Goal: Obtain resource: Obtain resource

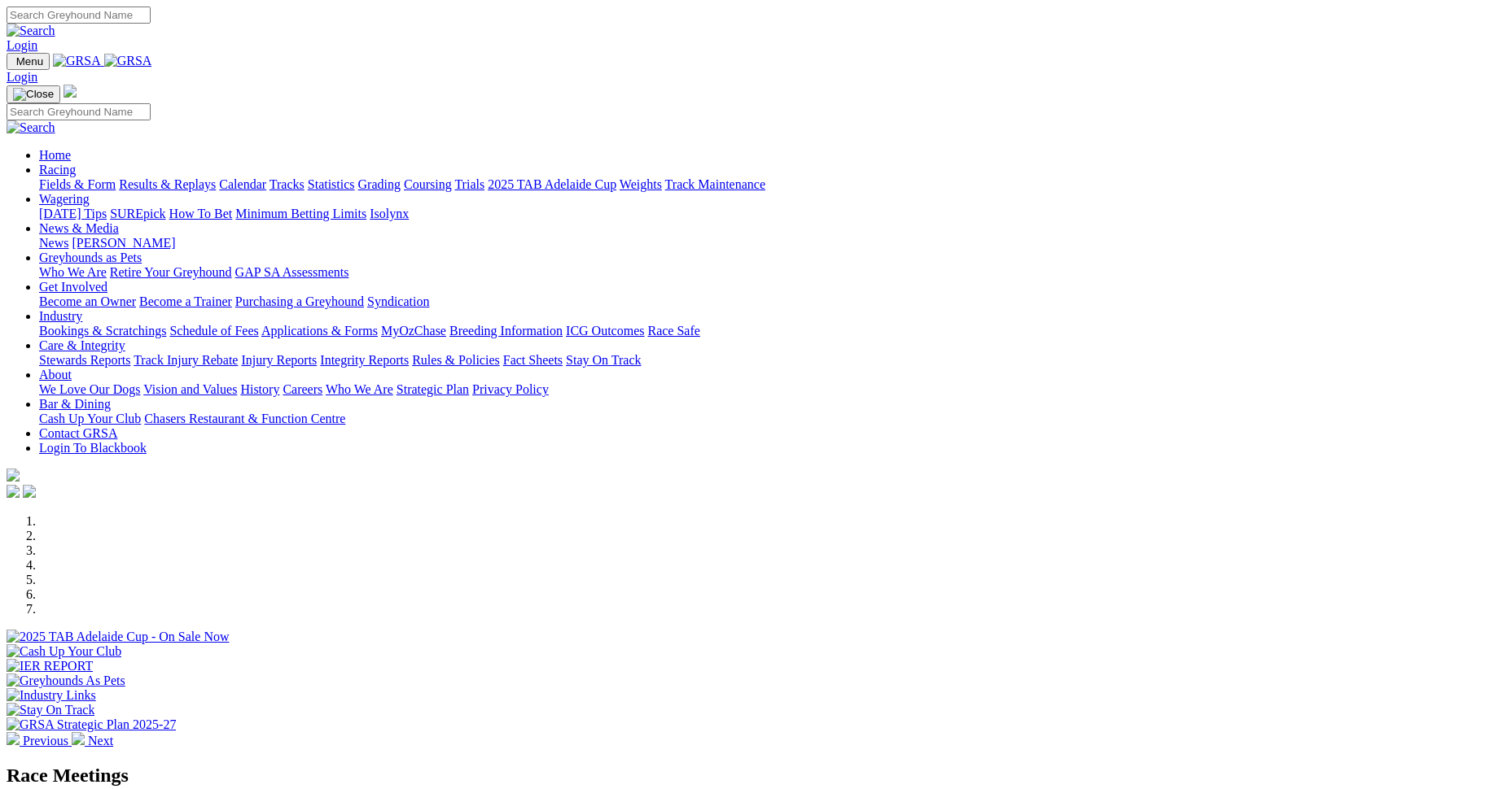
click at [377, 324] on link "Applications & Forms" at bounding box center [319, 331] width 116 height 14
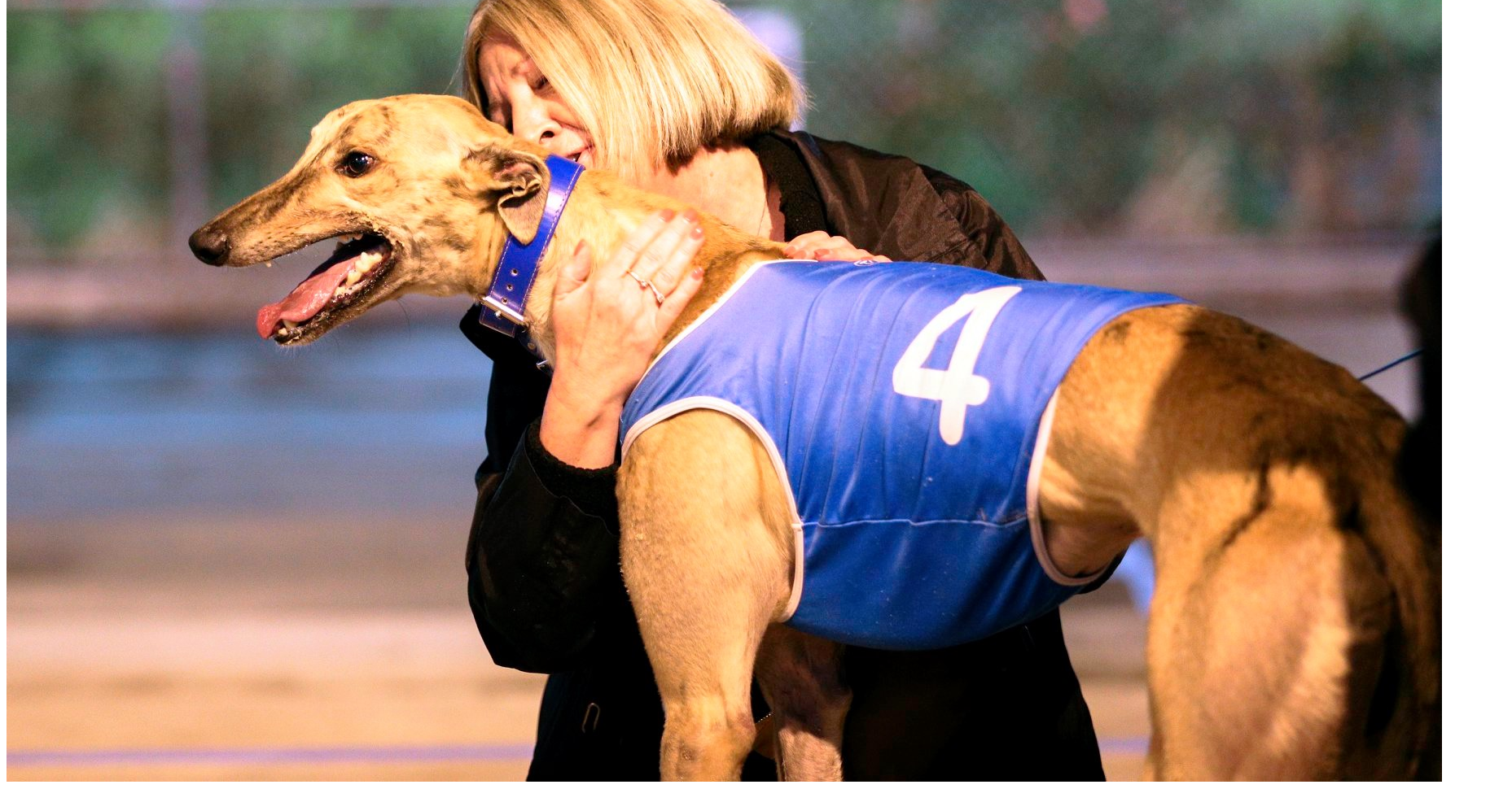
scroll to position [1057, 0]
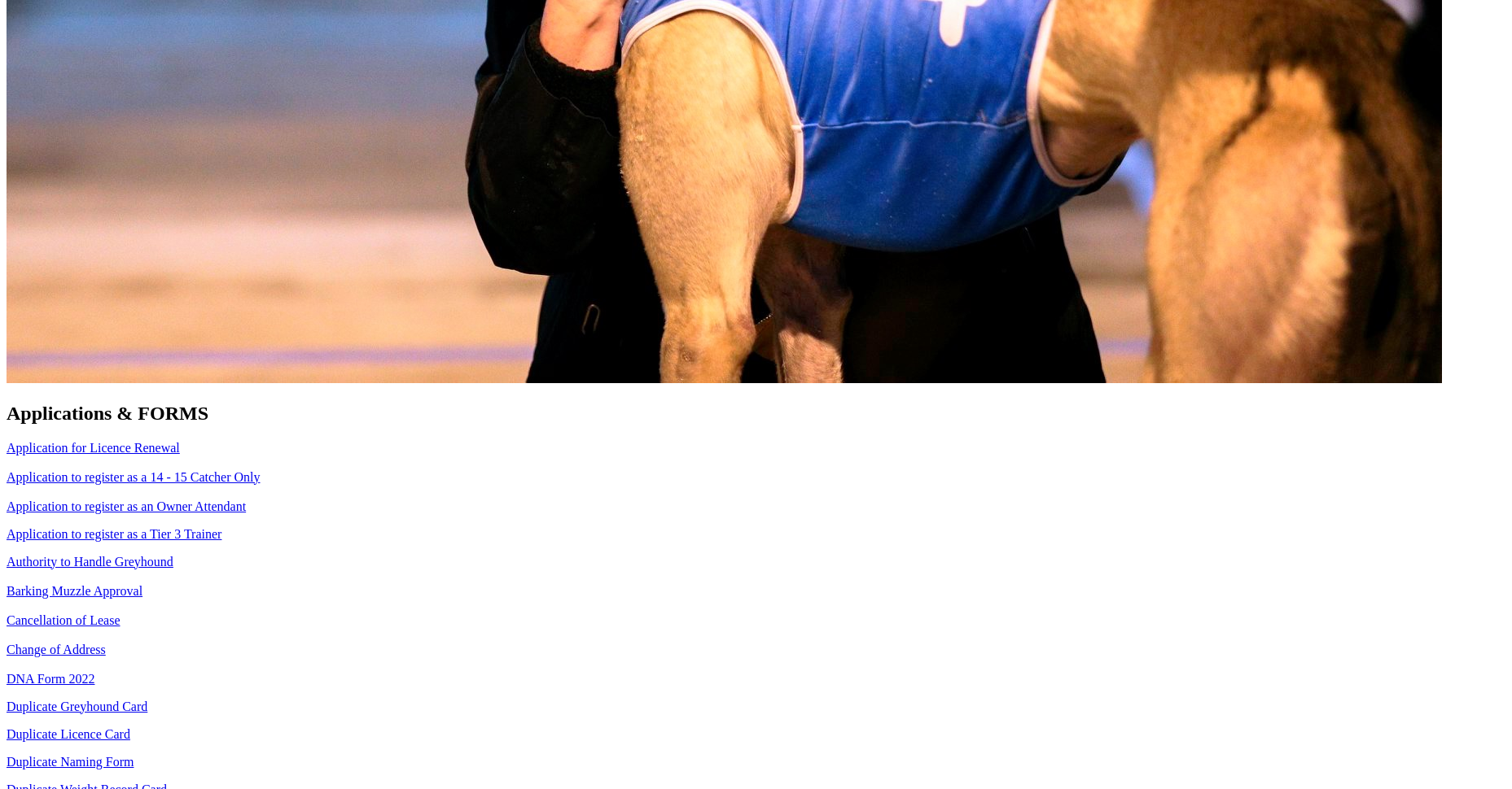
scroll to position [1221, 0]
